Goal: Task Accomplishment & Management: Manage account settings

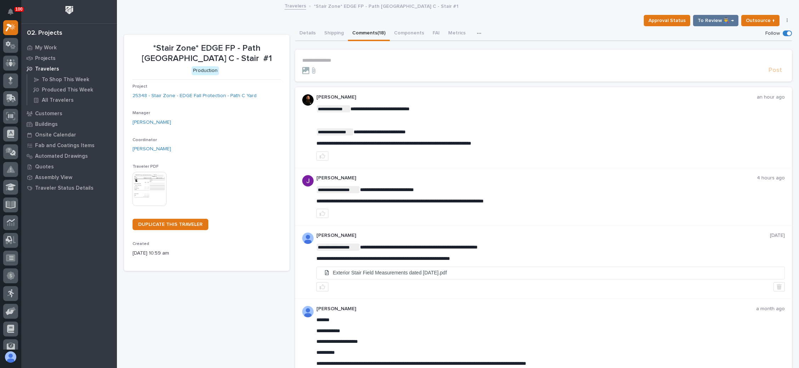
click at [324, 60] on p "**********" at bounding box center [543, 60] width 482 height 6
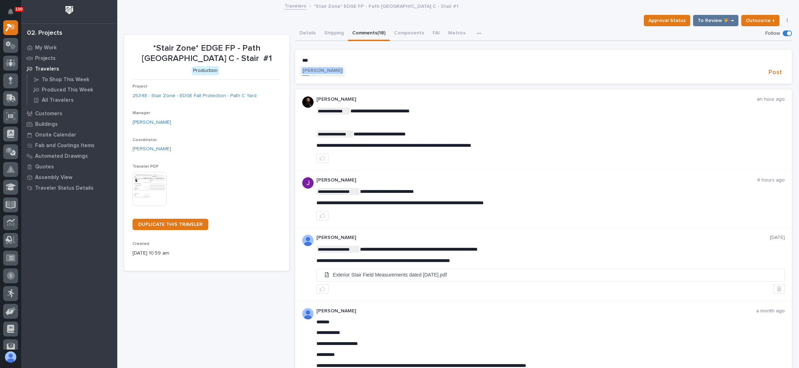
click at [317, 67] on button "[PERSON_NAME]" at bounding box center [322, 70] width 42 height 7
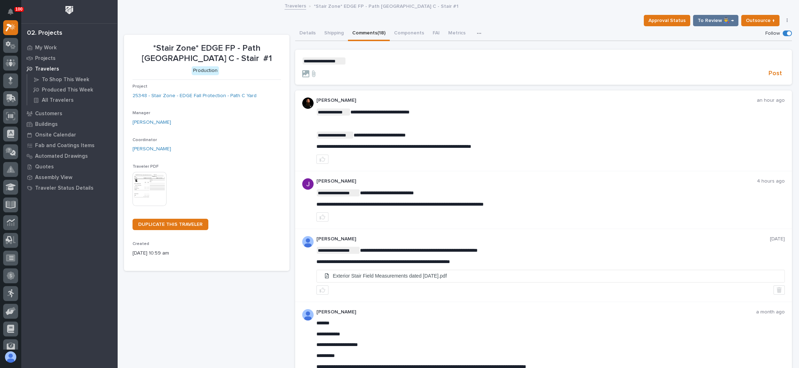
click at [353, 61] on p "**********" at bounding box center [543, 60] width 482 height 7
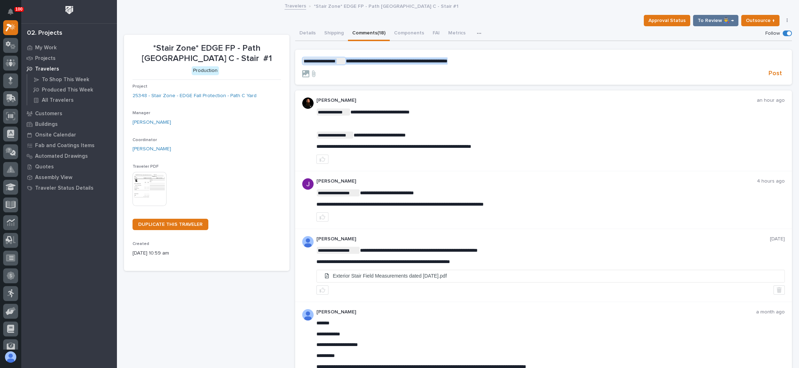
drag, startPoint x: 507, startPoint y: 58, endPoint x: 265, endPoint y: 48, distance: 242.1
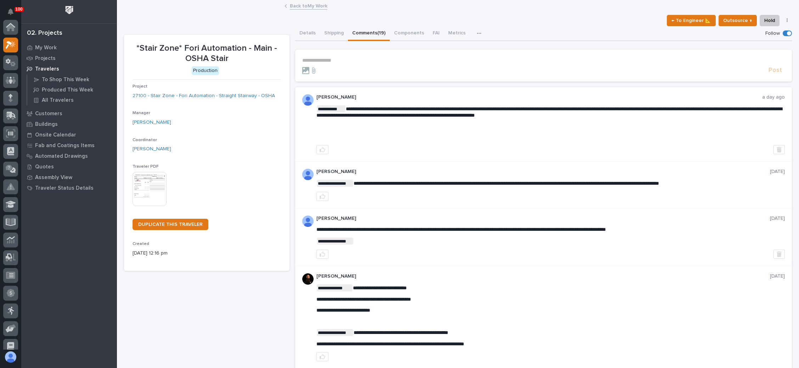
scroll to position [17, 0]
click at [299, 5] on link "Back to My Work" at bounding box center [309, 5] width 38 height 8
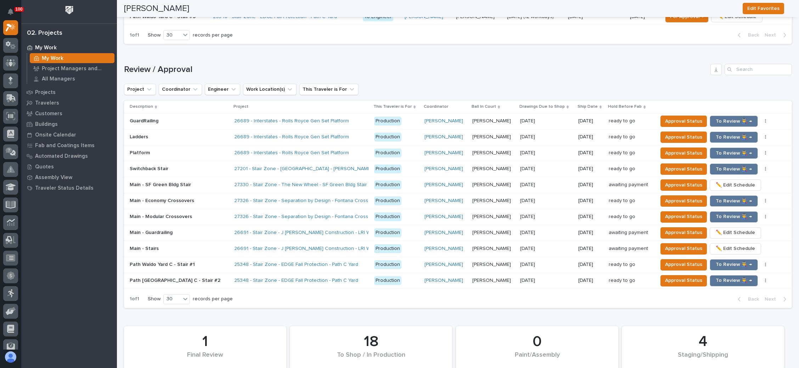
scroll to position [584, 0]
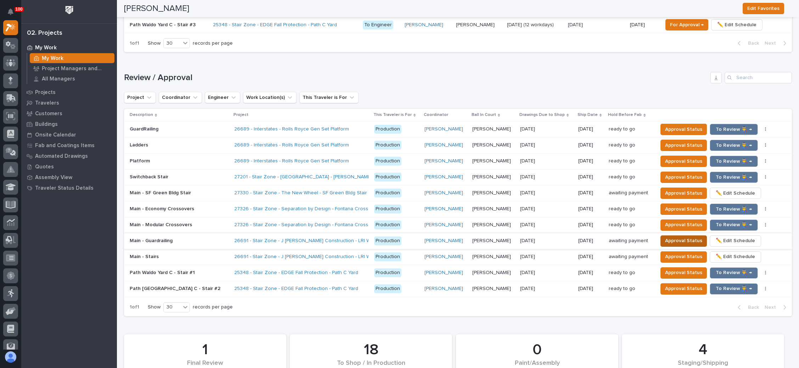
click at [671, 236] on span "Approval Status" at bounding box center [683, 240] width 37 height 9
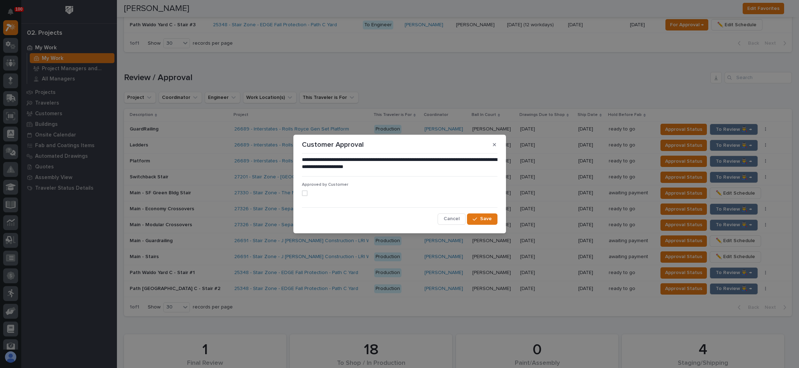
click at [305, 193] on span at bounding box center [305, 193] width 6 height 6
click at [485, 215] on button "Save" at bounding box center [482, 218] width 30 height 11
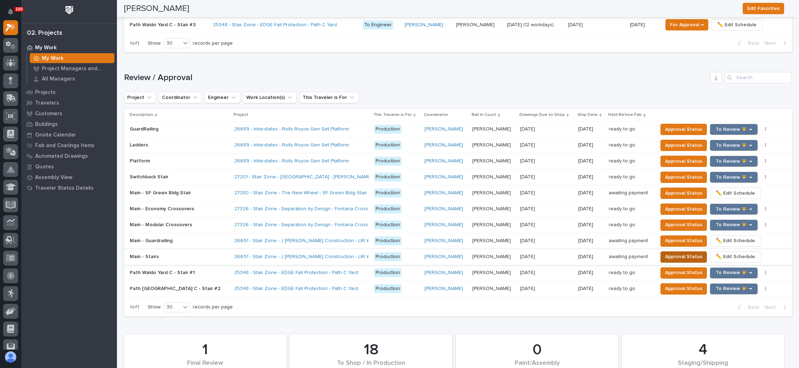
click at [671, 252] on span "Approval Status" at bounding box center [683, 256] width 37 height 9
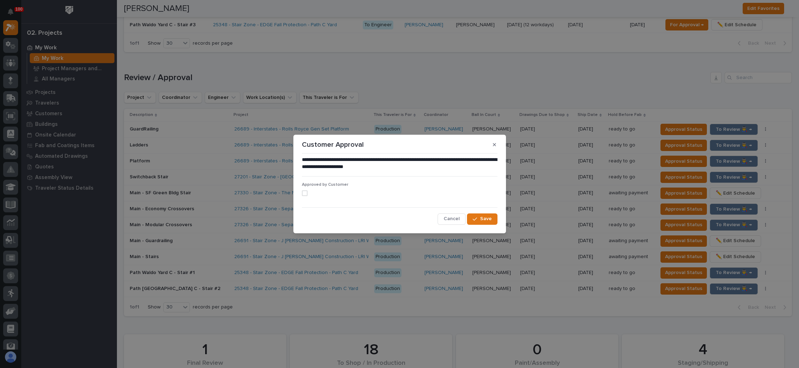
click at [303, 191] on span at bounding box center [305, 193] width 6 height 6
click at [487, 220] on span "Save" at bounding box center [486, 218] width 12 height 6
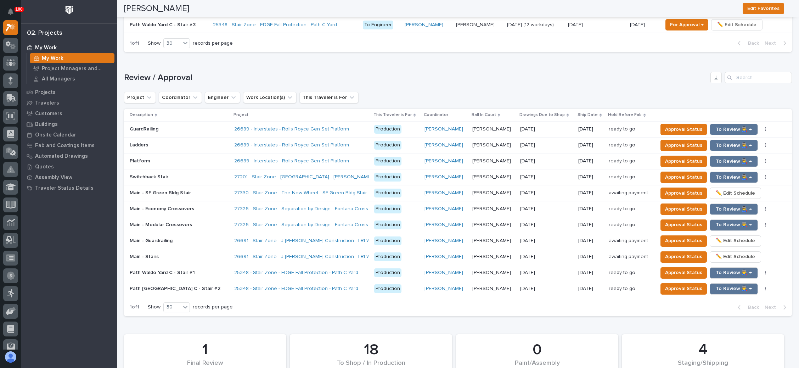
click at [517, 249] on td "10/23/2025 10/23/2025" at bounding box center [546, 257] width 58 height 16
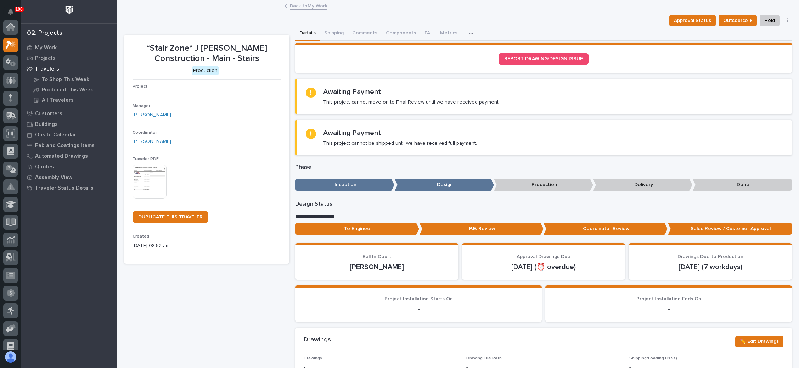
scroll to position [17, 0]
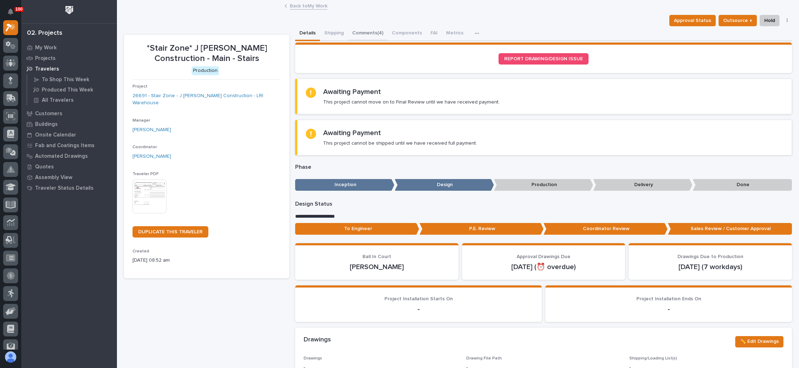
click at [372, 32] on button "Comments (4)" at bounding box center [368, 33] width 40 height 15
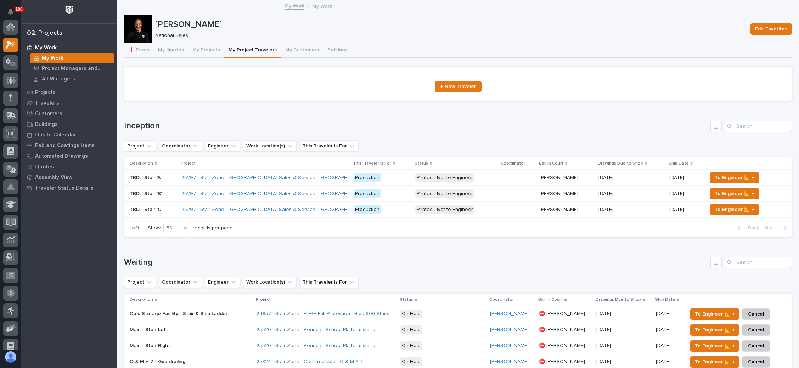
scroll to position [17, 0]
click at [208, 47] on button "My Projects" at bounding box center [206, 50] width 36 height 15
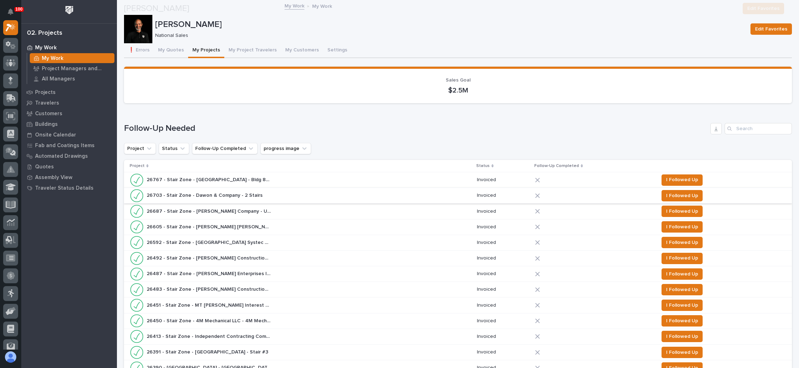
scroll to position [478, 0]
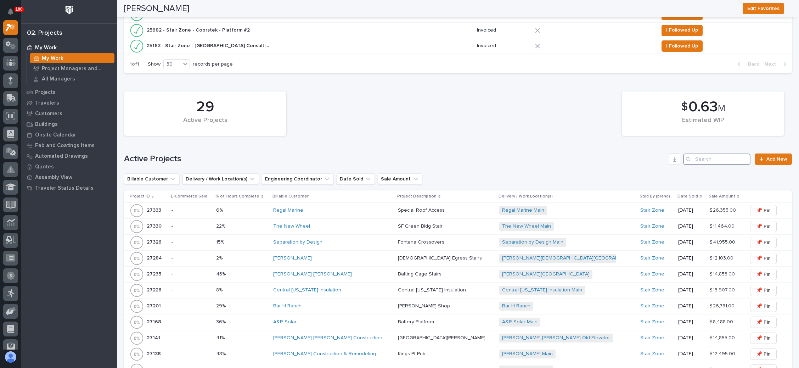
click at [699, 153] on input "Search" at bounding box center [716, 158] width 67 height 11
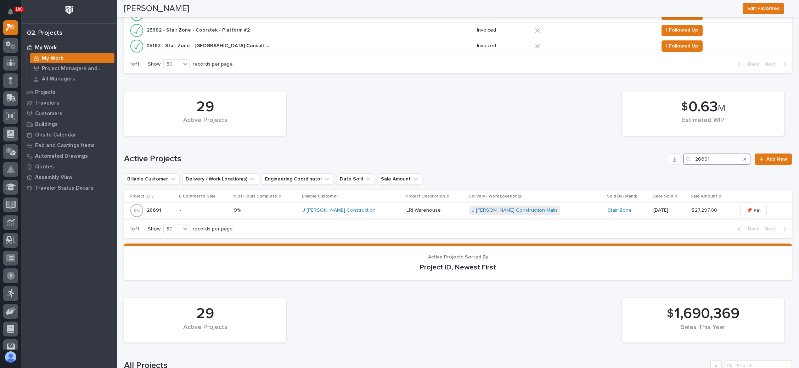
type input "26691"
click at [562, 206] on div "J Benton Construction Main + 0" at bounding box center [531, 210] width 124 height 9
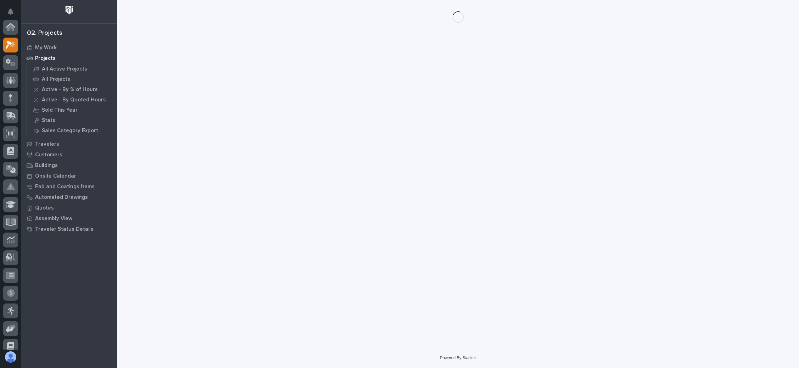
scroll to position [17, 0]
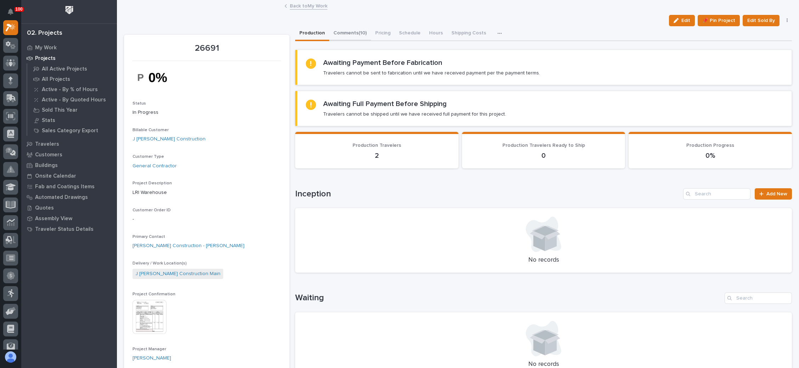
click at [358, 31] on button "Comments (10)" at bounding box center [350, 33] width 42 height 15
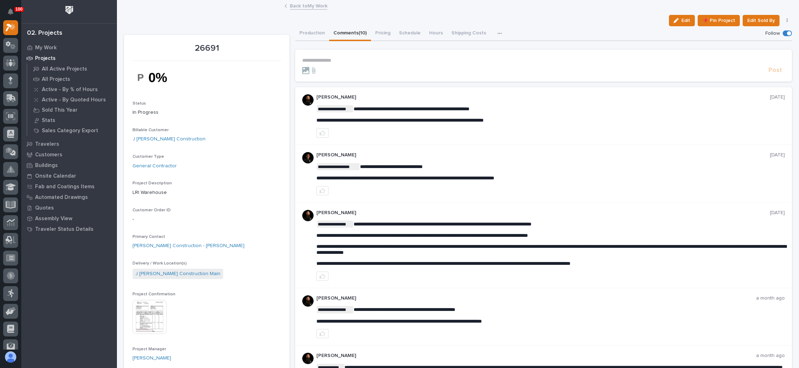
click at [335, 60] on p "**********" at bounding box center [543, 60] width 482 height 6
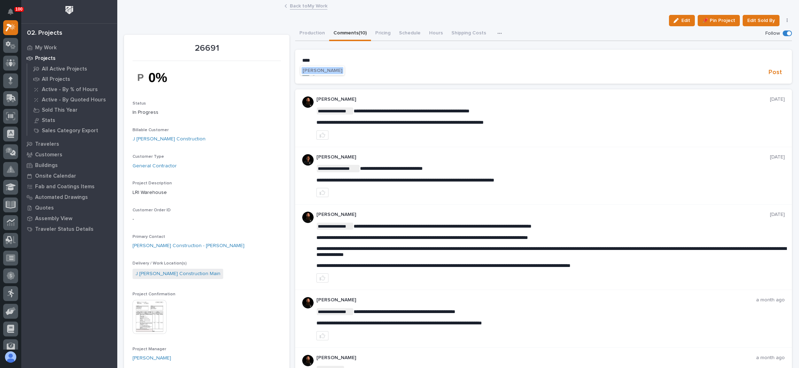
click at [331, 70] on span "Wynne Hochstetler" at bounding box center [323, 70] width 40 height 5
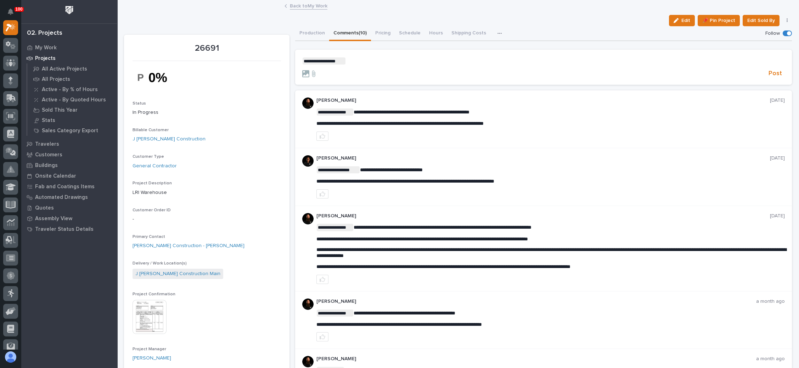
click at [363, 63] on p "**********" at bounding box center [543, 60] width 482 height 7
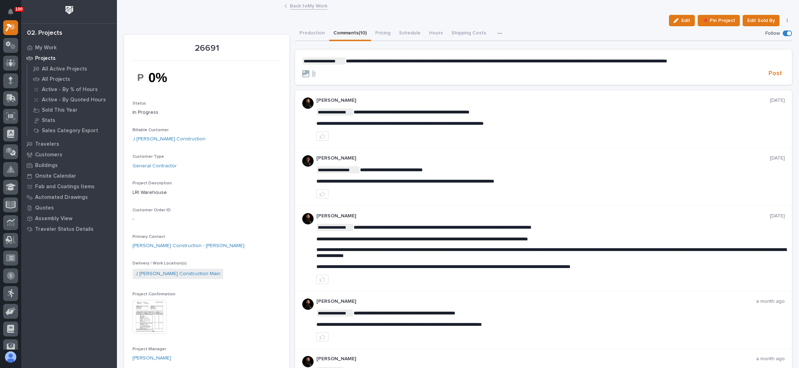
click at [371, 61] on span "**********" at bounding box center [506, 60] width 321 height 5
click at [769, 72] on span "Post" at bounding box center [774, 73] width 13 height 8
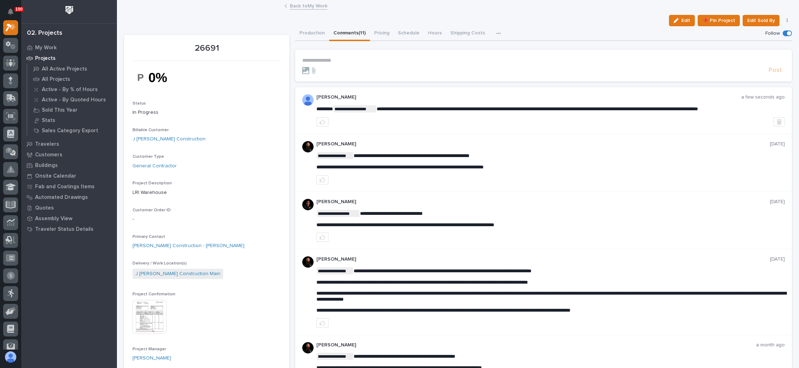
click at [317, 61] on p "**********" at bounding box center [543, 60] width 482 height 6
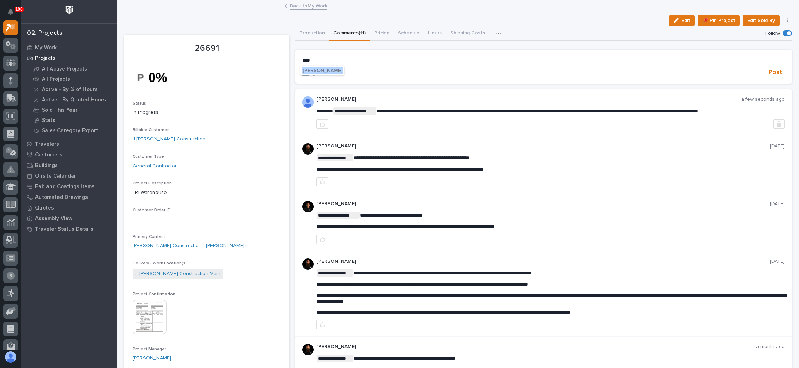
click at [322, 69] on span "Wynne Hochstetler" at bounding box center [323, 70] width 40 height 5
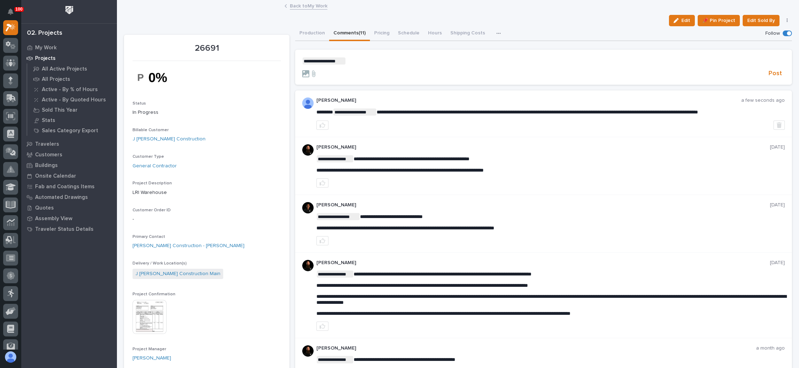
click at [369, 63] on p "**********" at bounding box center [543, 60] width 482 height 7
drag, startPoint x: 363, startPoint y: 70, endPoint x: 370, endPoint y: 68, distance: 7.2
click at [363, 70] on span "Rishi Desai" at bounding box center [366, 70] width 40 height 5
click at [386, 60] on p "**********" at bounding box center [543, 60] width 482 height 7
click at [772, 72] on span "Post" at bounding box center [774, 73] width 13 height 8
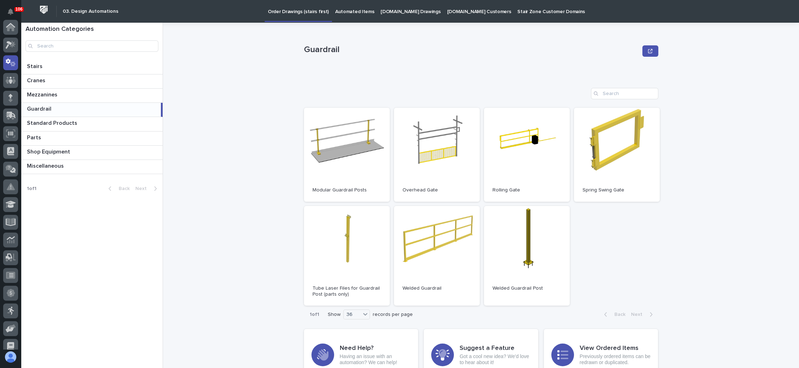
scroll to position [35, 0]
click at [49, 108] on p "Guardrail" at bounding box center [40, 108] width 26 height 8
click at [47, 108] on p "Guardrail" at bounding box center [40, 108] width 26 height 8
click at [412, 239] on link "Open" at bounding box center [437, 256] width 86 height 100
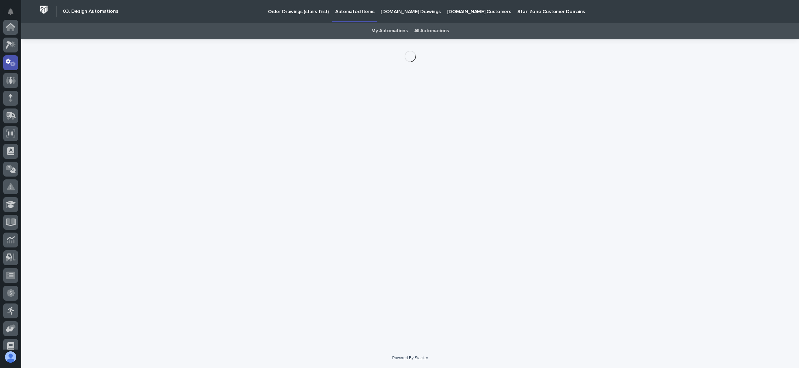
scroll to position [35, 0]
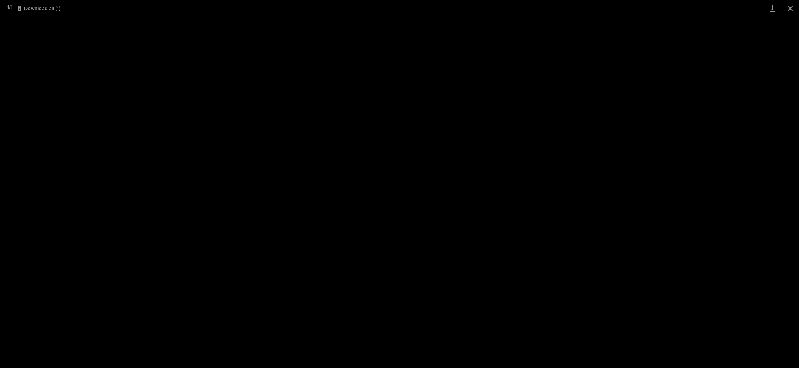
scroll to position [17, 0]
click at [789, 7] on button "Close gallery" at bounding box center [790, 8] width 18 height 17
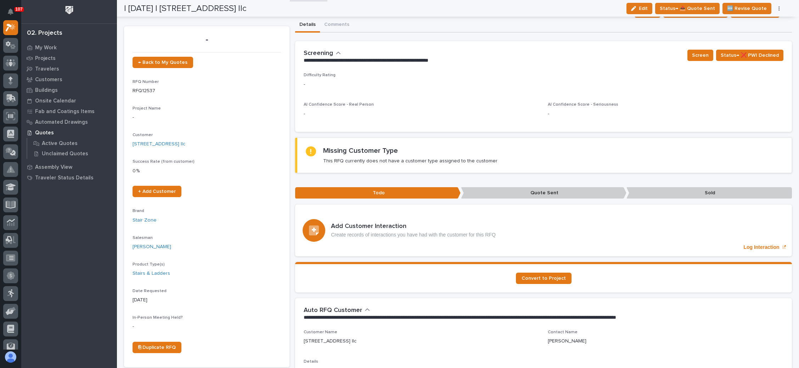
scroll to position [0, 0]
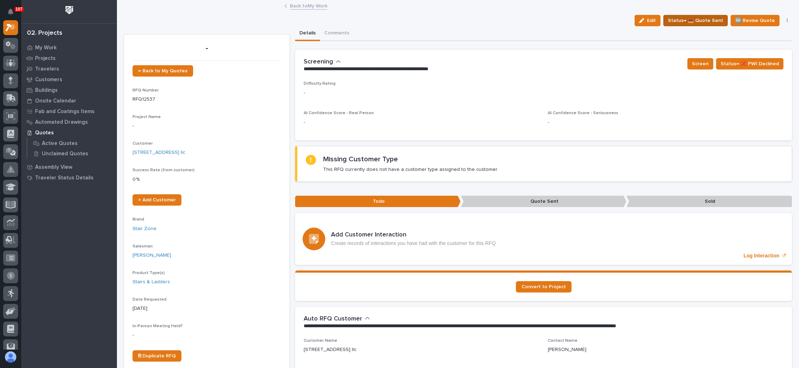
click at [698, 18] on span "Status→ 📤 Quote Sent" at bounding box center [695, 20] width 55 height 9
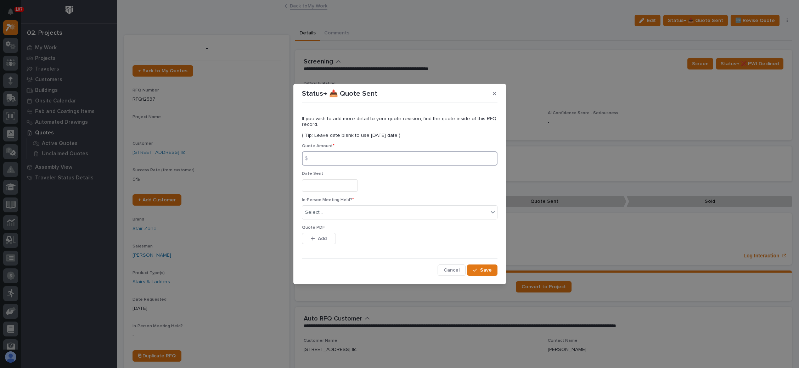
click at [359, 156] on input at bounding box center [400, 158] width 196 height 14
click at [340, 158] on input at bounding box center [400, 158] width 196 height 14
type input "55970"
click at [325, 186] on input "text" at bounding box center [330, 185] width 56 height 12
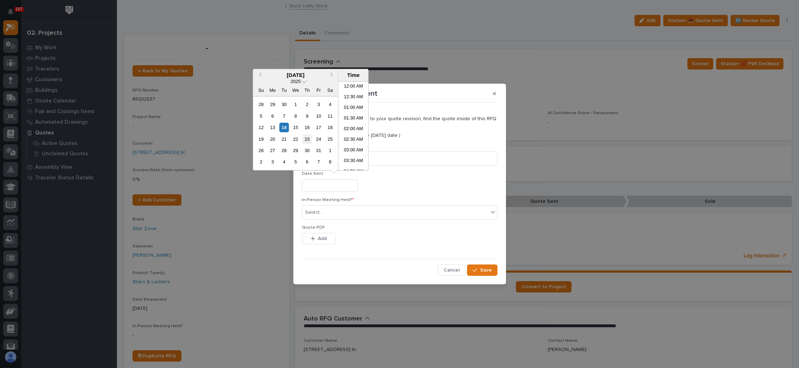
scroll to position [258, 0]
click at [281, 125] on div "14" at bounding box center [284, 128] width 10 height 10
type input "**********"
click at [341, 212] on div "Select..." at bounding box center [395, 213] width 186 height 12
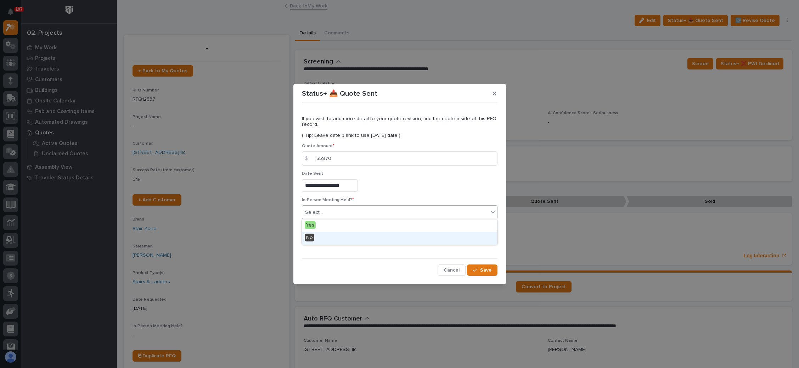
click at [335, 237] on div "No" at bounding box center [399, 238] width 195 height 12
click at [335, 237] on button "Add" at bounding box center [319, 238] width 34 height 11
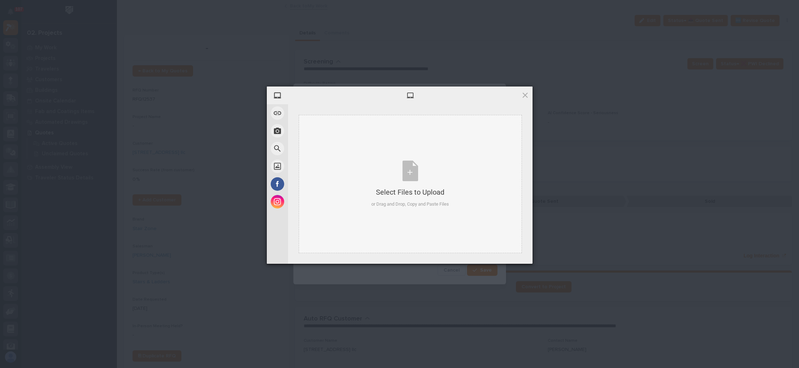
click at [325, 237] on div "Select Files to Upload or Drag and Drop, Copy and Paste Files" at bounding box center [410, 184] width 223 height 138
click at [500, 251] on span "Upload 1" at bounding box center [511, 254] width 36 height 13
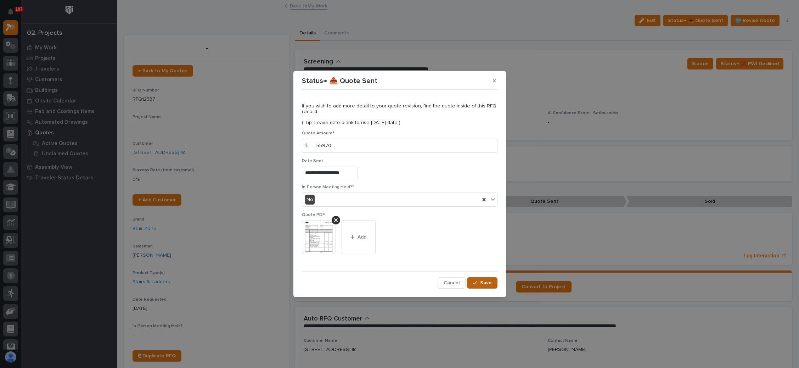
click at [481, 280] on span "Save" at bounding box center [486, 282] width 12 height 6
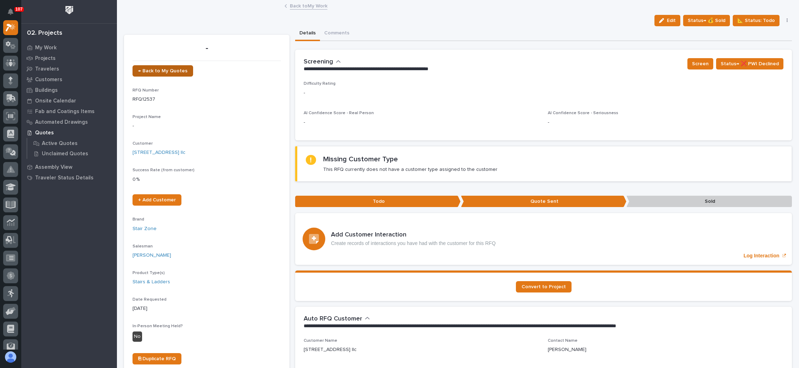
click at [176, 68] on span "← Back to My Quotes" at bounding box center [162, 70] width 49 height 5
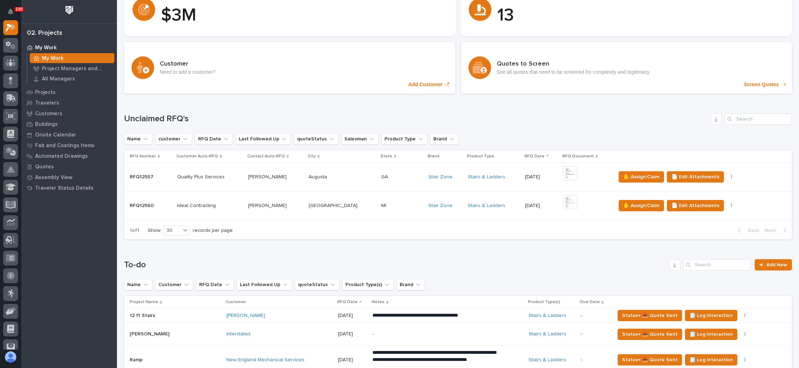
scroll to position [106, 0]
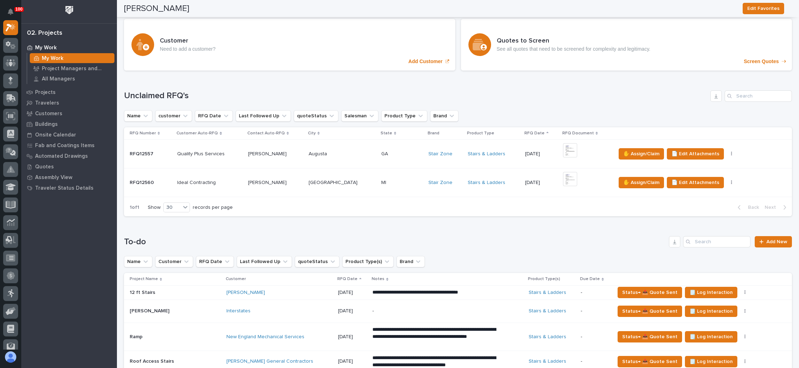
click at [573, 152] on div "+ 0" at bounding box center [586, 154] width 47 height 22
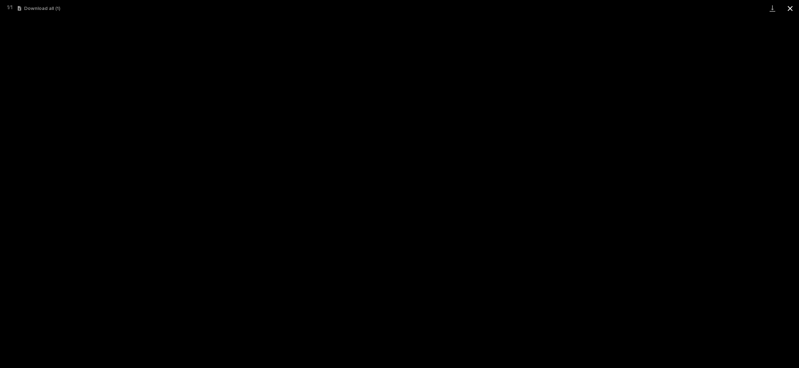
click at [789, 3] on button "Close gallery" at bounding box center [790, 8] width 18 height 17
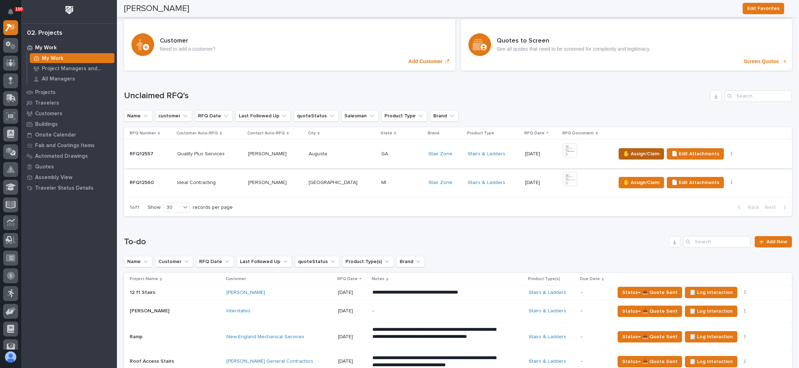
click at [631, 151] on span "✋ Assign/Claim" at bounding box center [641, 153] width 36 height 9
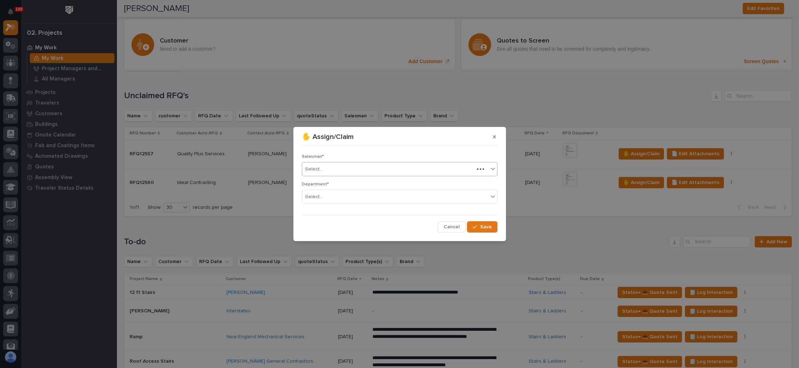
click at [390, 170] on div "Select..." at bounding box center [388, 169] width 172 height 12
click at [357, 196] on div "Select..." at bounding box center [395, 197] width 186 height 12
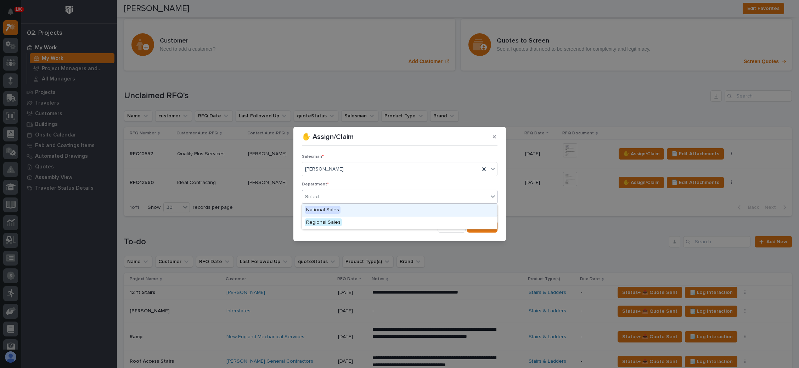
click at [353, 207] on div "National Sales" at bounding box center [399, 210] width 195 height 12
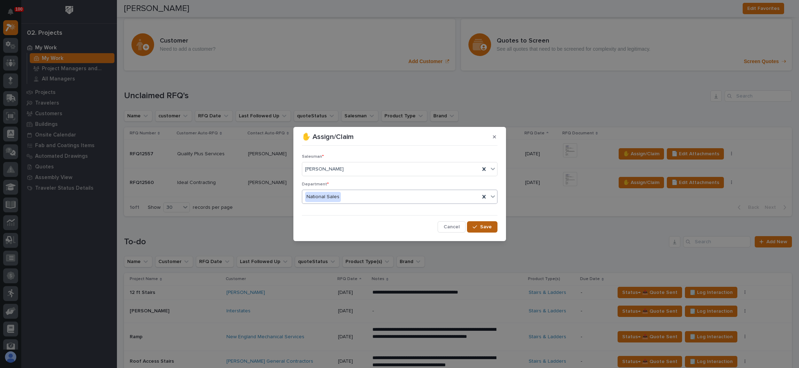
click at [480, 228] on button "Save" at bounding box center [482, 226] width 30 height 11
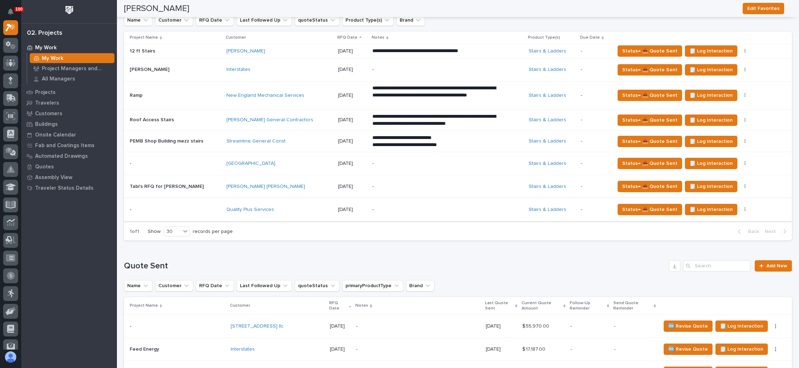
scroll to position [266, 0]
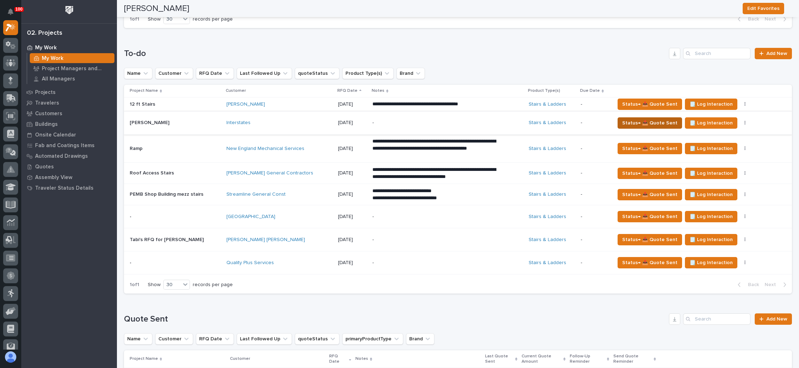
click at [648, 122] on span "Status→ 📤 Quote Sent" at bounding box center [649, 123] width 55 height 9
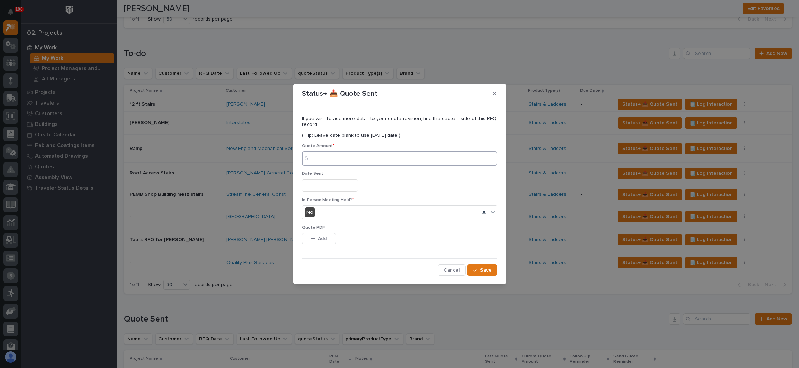
click at [333, 156] on input at bounding box center [400, 158] width 196 height 14
click at [333, 163] on input at bounding box center [400, 158] width 196 height 14
type input "17055"
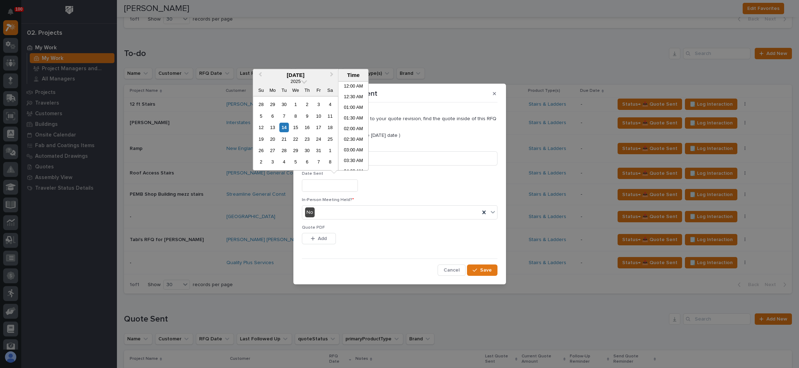
click at [326, 185] on input "text" at bounding box center [330, 185] width 56 height 12
click at [272, 126] on div "13" at bounding box center [273, 128] width 10 height 10
type input "**********"
click at [319, 235] on span "Add" at bounding box center [322, 238] width 9 height 6
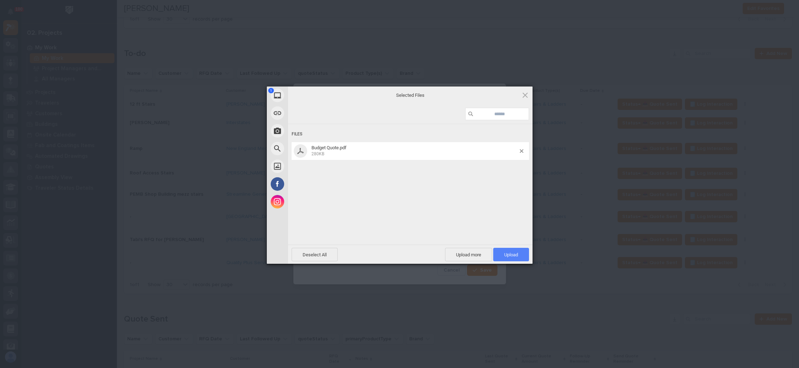
click at [504, 251] on span "Upload 1" at bounding box center [511, 254] width 36 height 13
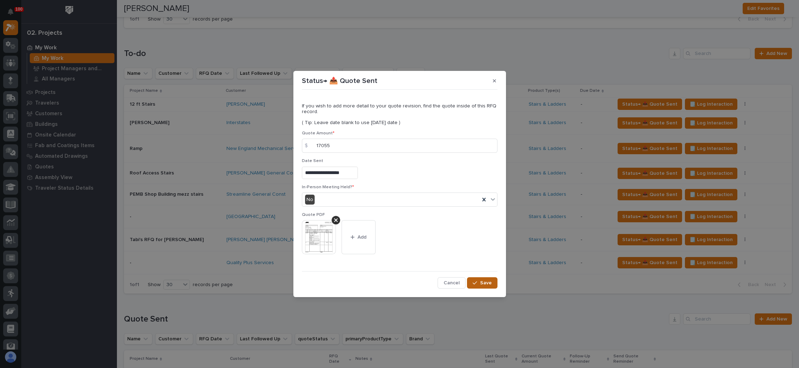
click at [484, 283] on span "Save" at bounding box center [486, 282] width 12 height 6
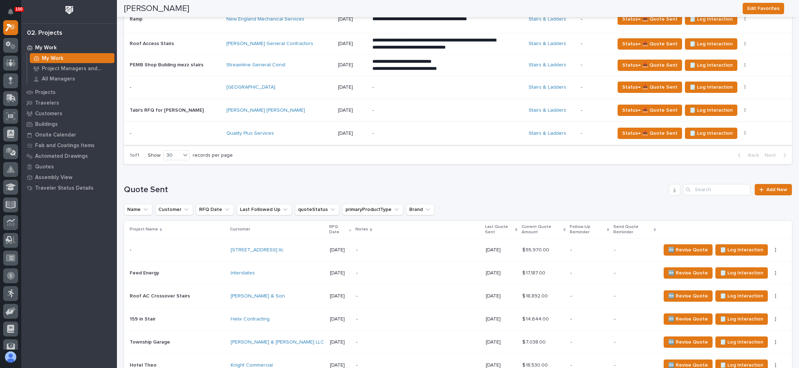
scroll to position [425, 0]
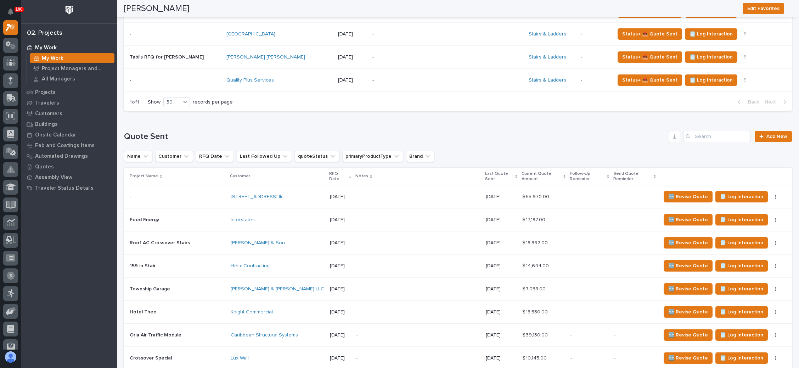
click at [417, 194] on p "-" at bounding box center [418, 197] width 124 height 6
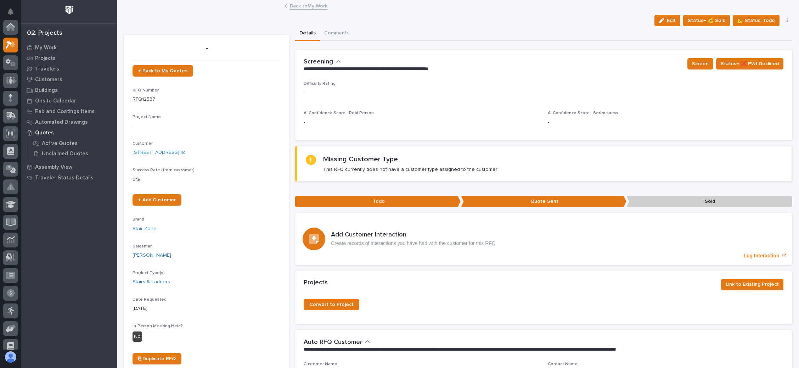
scroll to position [17, 0]
click at [667, 16] on button "Edit" at bounding box center [667, 20] width 26 height 11
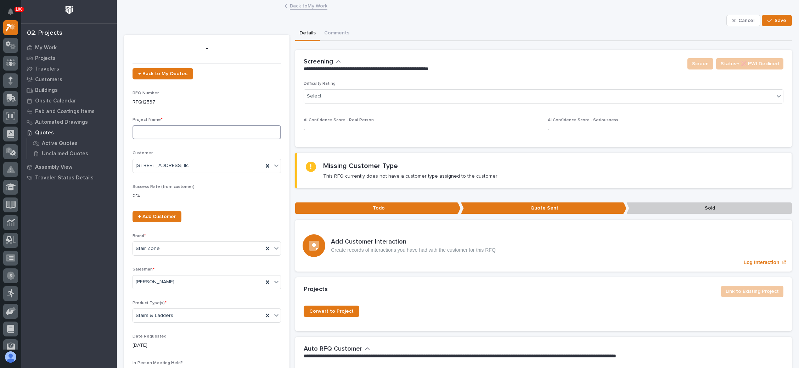
click at [173, 136] on input at bounding box center [206, 132] width 148 height 14
type input "[PERSON_NAME] Industries"
click at [767, 18] on button "Save" at bounding box center [777, 20] width 30 height 11
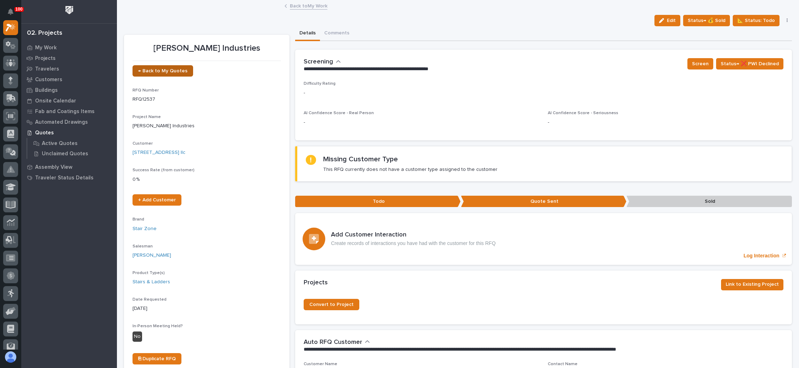
click at [177, 70] on span "← Back to My Quotes" at bounding box center [162, 70] width 49 height 5
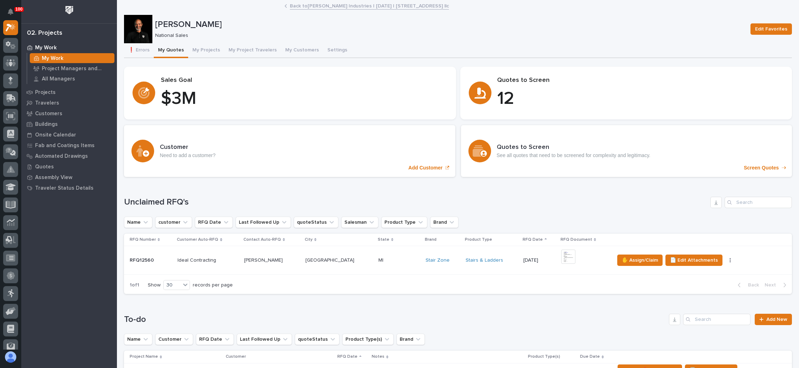
scroll to position [372, 0]
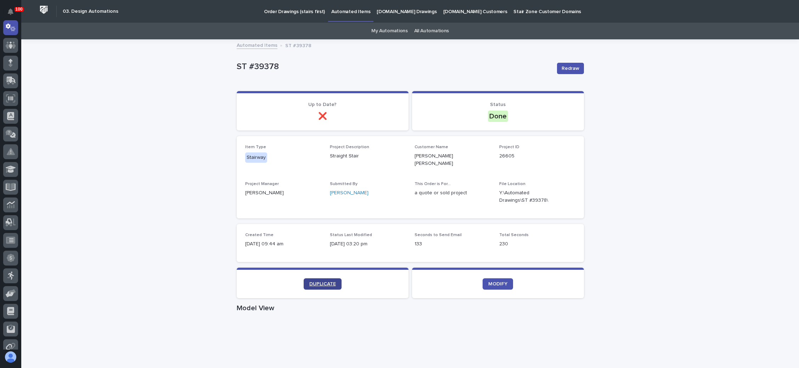
click at [319, 281] on span "DUPLICATE" at bounding box center [322, 283] width 27 height 5
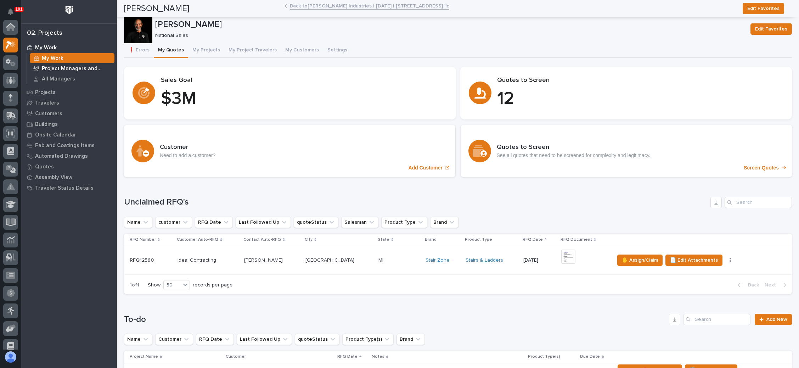
scroll to position [17, 0]
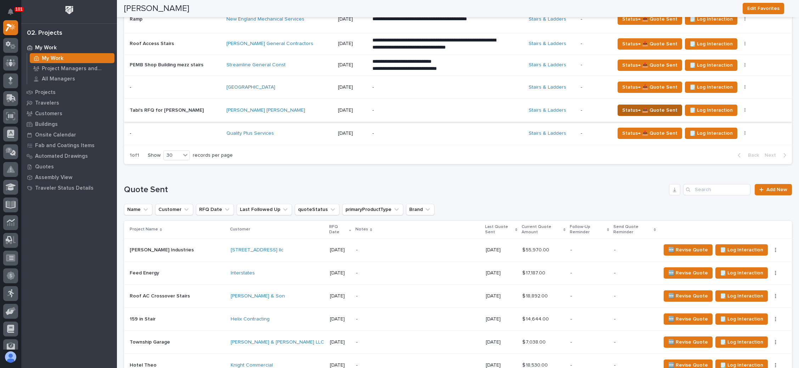
click at [623, 107] on span "Status→ 📤 Quote Sent" at bounding box center [649, 110] width 55 height 9
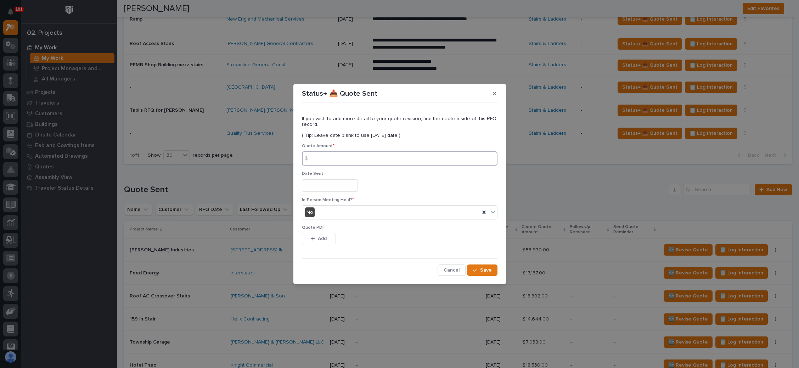
click at [329, 157] on input at bounding box center [400, 158] width 196 height 14
click at [343, 158] on input at bounding box center [400, 158] width 196 height 14
type input "10463"
click at [316, 188] on input "text" at bounding box center [330, 185] width 56 height 12
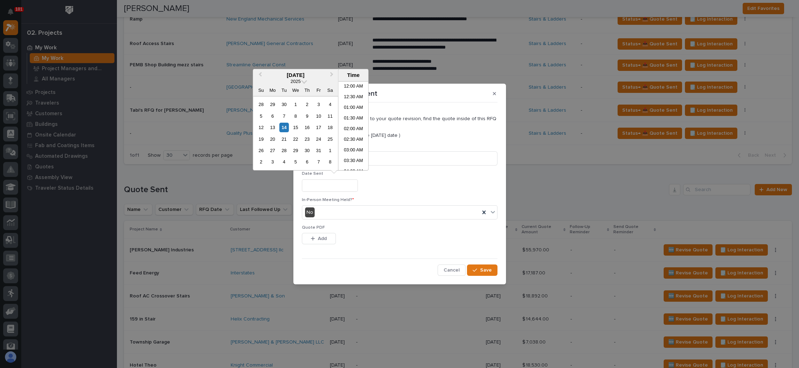
scroll to position [280, 0]
drag, startPoint x: 287, startPoint y: 126, endPoint x: 284, endPoint y: 130, distance: 5.6
click at [287, 126] on div "14" at bounding box center [284, 128] width 10 height 10
type input "**********"
click at [318, 237] on span "Add" at bounding box center [322, 238] width 9 height 6
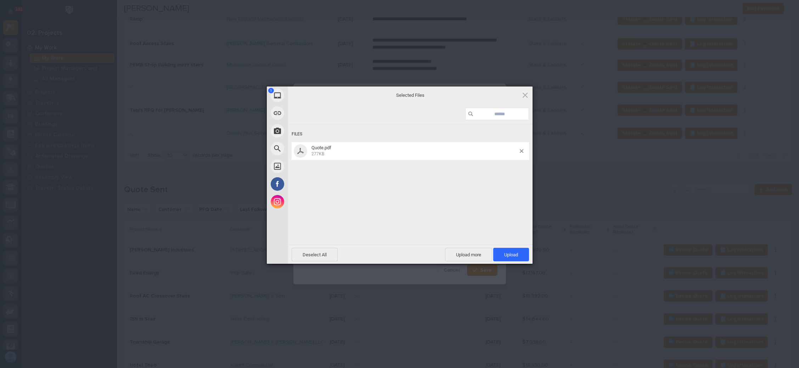
drag, startPoint x: 507, startPoint y: 250, endPoint x: 492, endPoint y: 249, distance: 14.9
click at [507, 250] on span "Upload 1" at bounding box center [511, 254] width 36 height 13
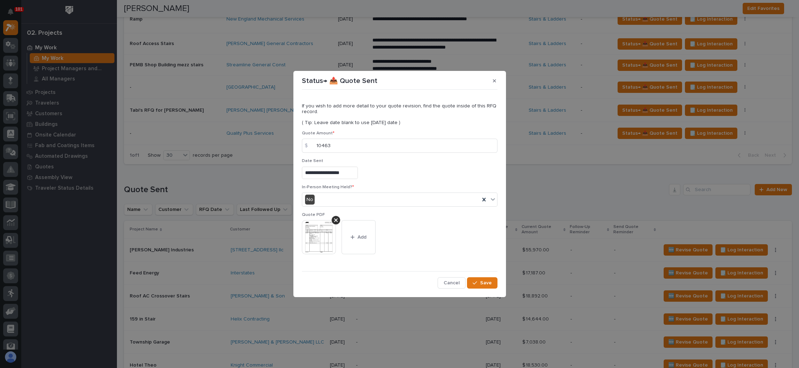
click at [478, 276] on div "**********" at bounding box center [400, 190] width 196 height 196
click at [482, 281] on span "Save" at bounding box center [486, 282] width 12 height 6
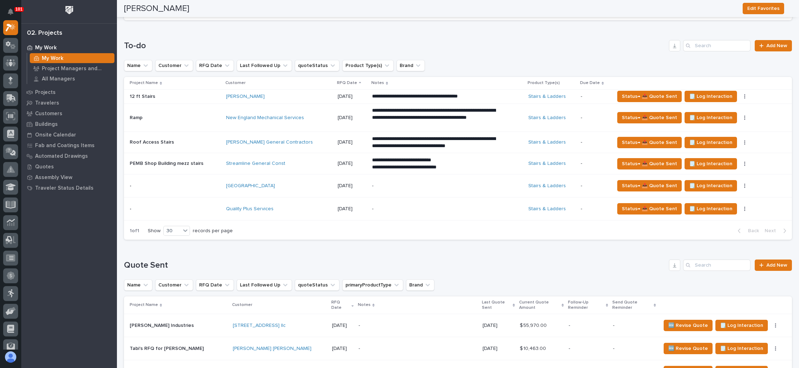
scroll to position [159, 0]
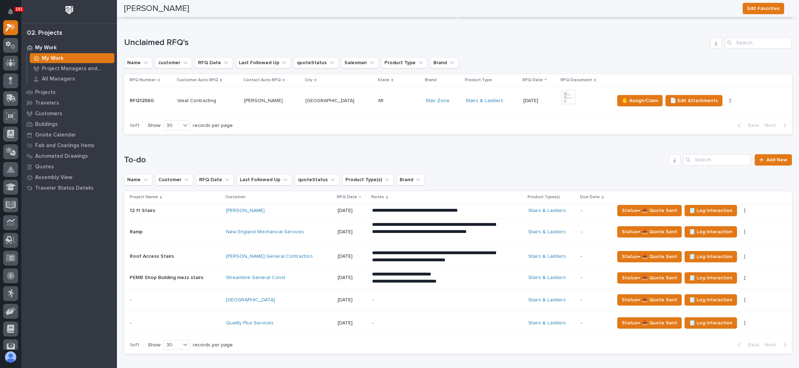
click at [578, 101] on div "+ 0" at bounding box center [584, 101] width 47 height 22
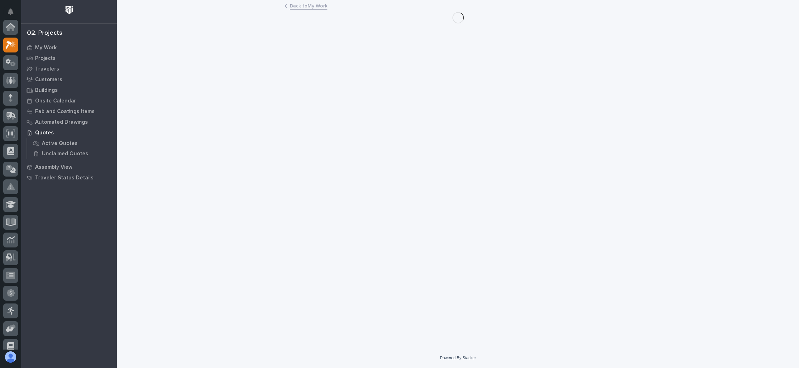
scroll to position [17, 0]
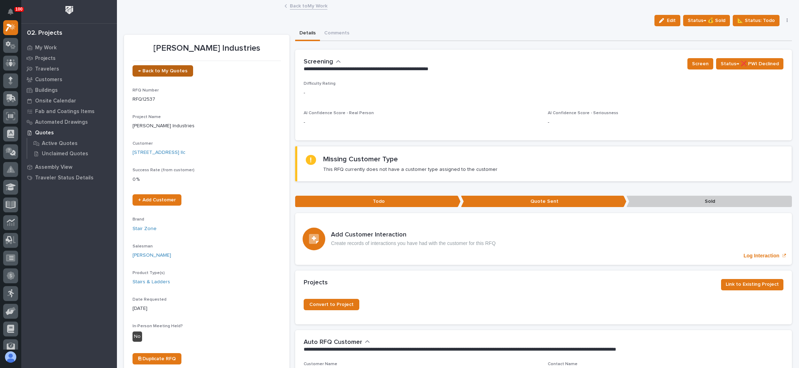
click at [180, 71] on span "← Back to My Quotes" at bounding box center [162, 70] width 49 height 5
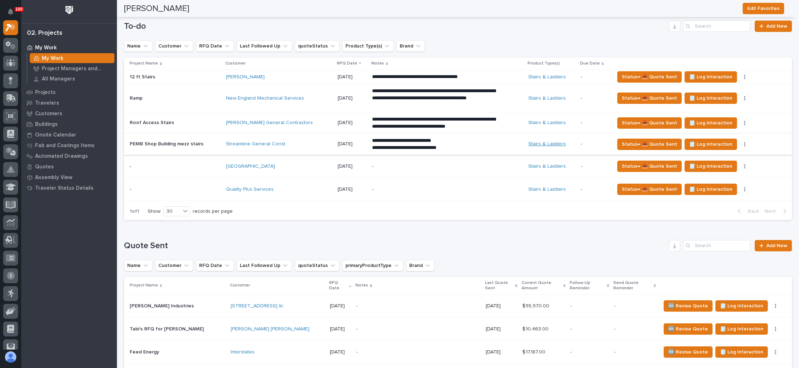
scroll to position [278, 0]
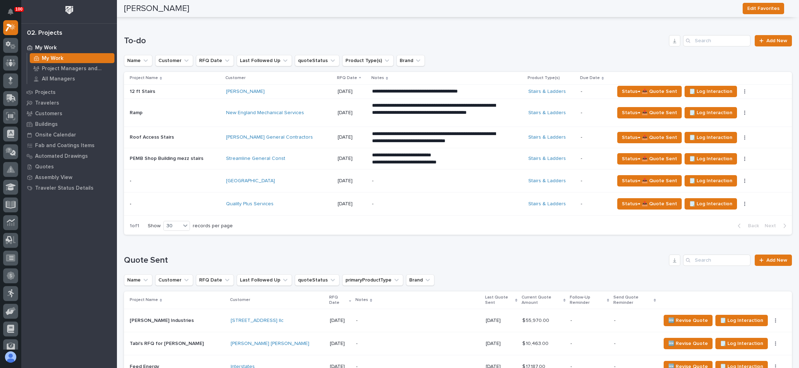
click at [488, 201] on p "-" at bounding box center [434, 204] width 124 height 6
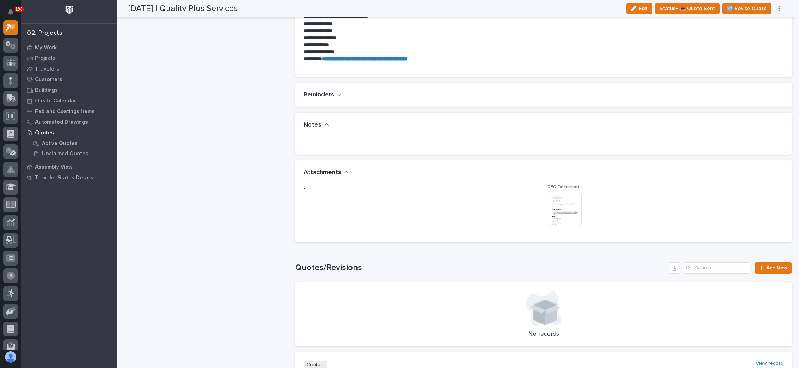
scroll to position [584, 0]
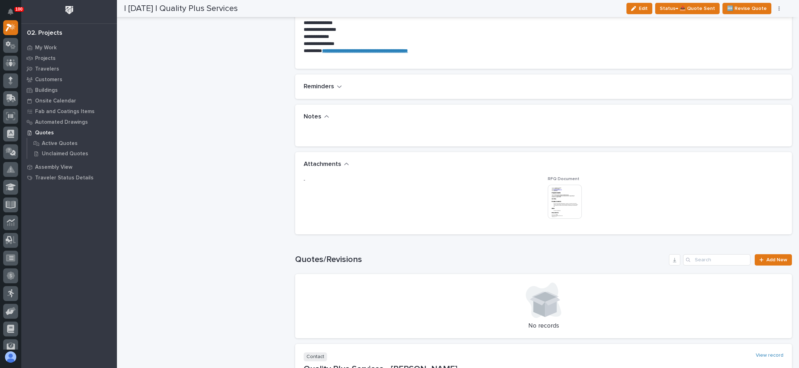
click at [563, 195] on img at bounding box center [565, 202] width 34 height 34
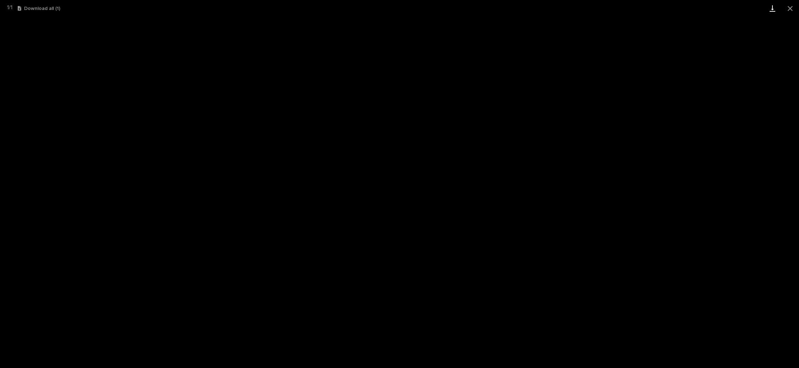
drag, startPoint x: 786, startPoint y: 10, endPoint x: 769, endPoint y: 13, distance: 17.6
click at [786, 10] on button "Close gallery" at bounding box center [790, 8] width 18 height 17
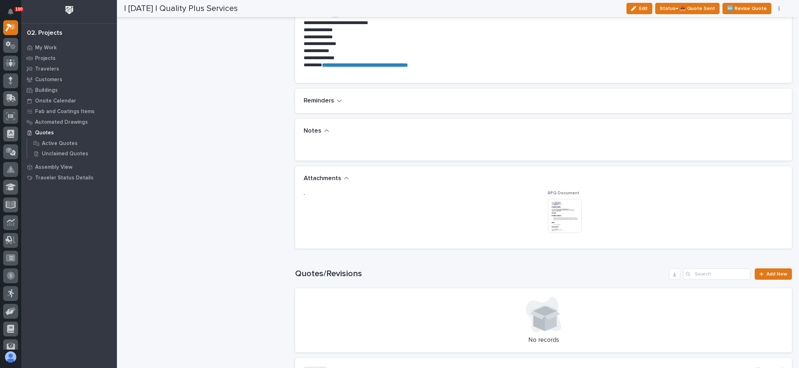
scroll to position [478, 0]
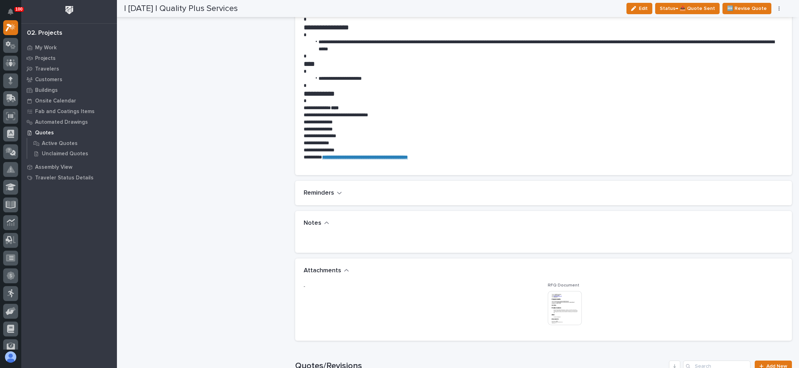
click at [562, 311] on img at bounding box center [565, 308] width 34 height 34
